Goal: Check status

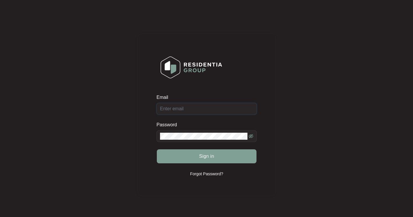
type input "[EMAIL_ADDRESS][DOMAIN_NAME]"
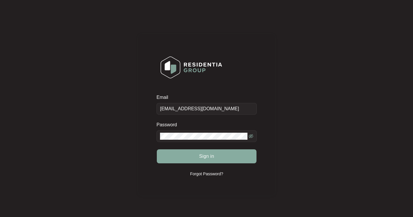
click at [192, 157] on button "Sign in" at bounding box center [207, 156] width 100 height 14
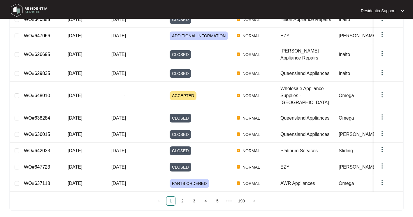
scroll to position [109, 0]
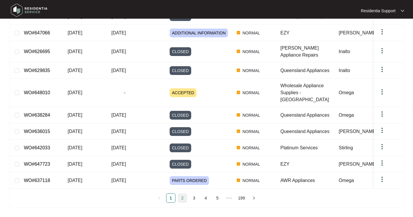
click at [183, 200] on link "2" at bounding box center [182, 198] width 9 height 9
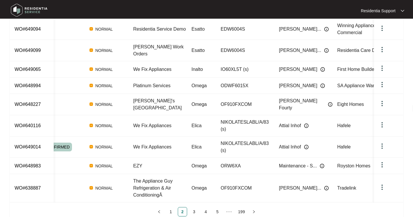
scroll to position [0, 146]
click at [321, 72] on img at bounding box center [323, 69] width 5 height 5
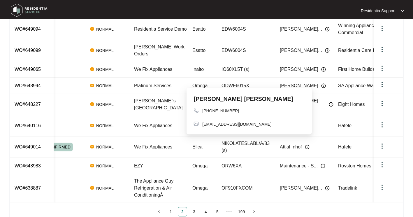
scroll to position [0, 0]
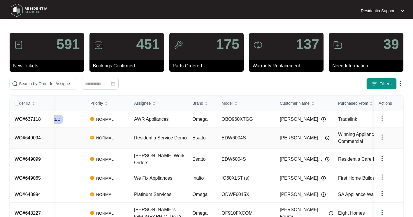
click at [352, 144] on span "Winning Appliances Commercial" at bounding box center [358, 138] width 41 height 12
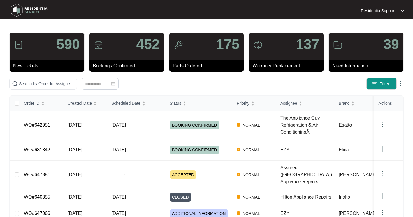
click at [397, 87] on img at bounding box center [400, 83] width 7 height 7
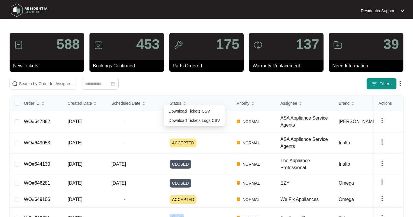
click at [214, 89] on div "Filters" at bounding box center [206, 84] width 399 height 12
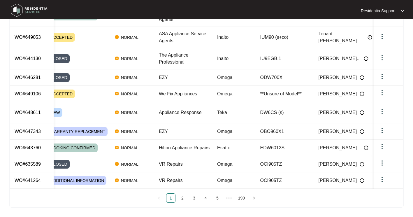
scroll to position [0, 164]
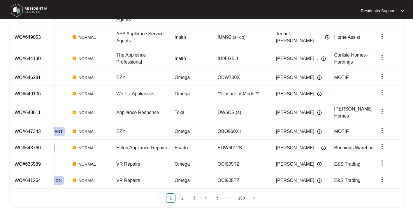
click at [27, 189] on div "Order ID Created Date Scheduled Date Status Priority Assignee Brand Model Custo…" at bounding box center [206, 96] width 393 height 212
click at [20, 192] on div "Order ID Created Date Scheduled Date Status Priority Assignee Brand Model Custo…" at bounding box center [206, 96] width 393 height 212
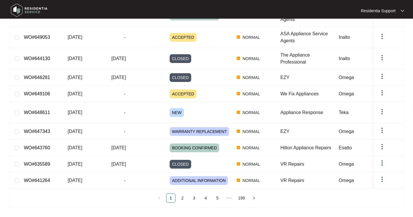
scroll to position [0, 0]
